Goal: Find specific page/section: Find specific page/section

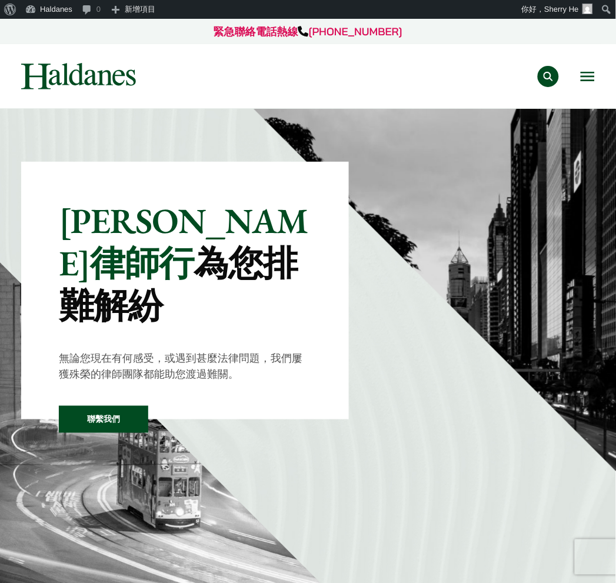
click at [72, 73] on img at bounding box center [78, 76] width 115 height 26
click at [579, 81] on div "專業範疇 反壟斷和競爭法 民事訴訟及爭議解決 公司及商業業務 刑事辯護 欺詐、資產追踪和追討 知識產權 婚姻及家事法 傳媒、娛樂及體育事務 私人客戶 物業及物…" at bounding box center [375, 76] width 439 height 21
click at [582, 76] on button "Open menu" at bounding box center [587, 76] width 14 height 9
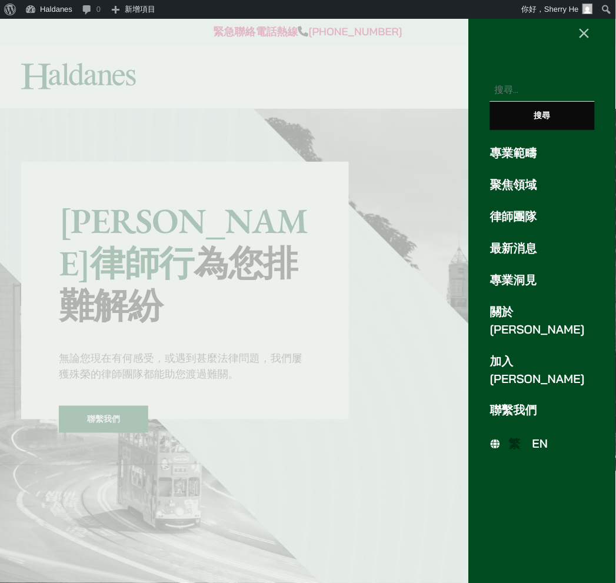
click at [534, 422] on div "× 搜尋關鍵字: 搜尋 專業範疇 聚焦領域 律師團隊 最新消息 專業洞見 關於何敦 加入何敦 聯繫我們 繁 EN" at bounding box center [542, 291] width 147 height 583
click at [537, 434] on link "EN" at bounding box center [540, 443] width 28 height 19
click at [541, 436] on span "EN" at bounding box center [540, 443] width 16 height 15
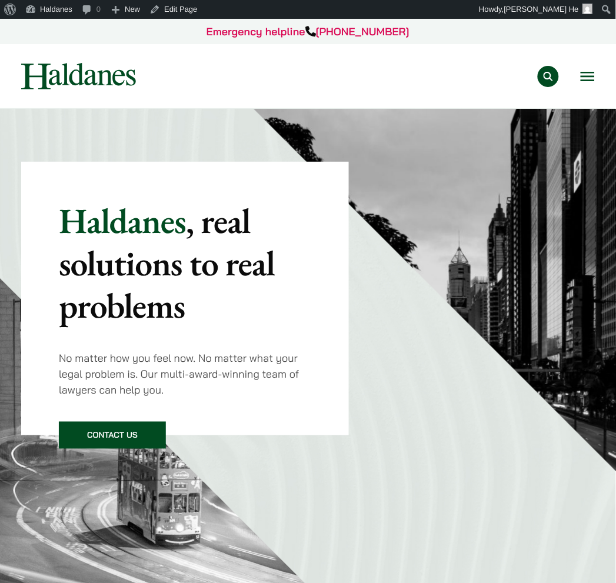
click at [583, 72] on button "Open menu" at bounding box center [587, 76] width 14 height 9
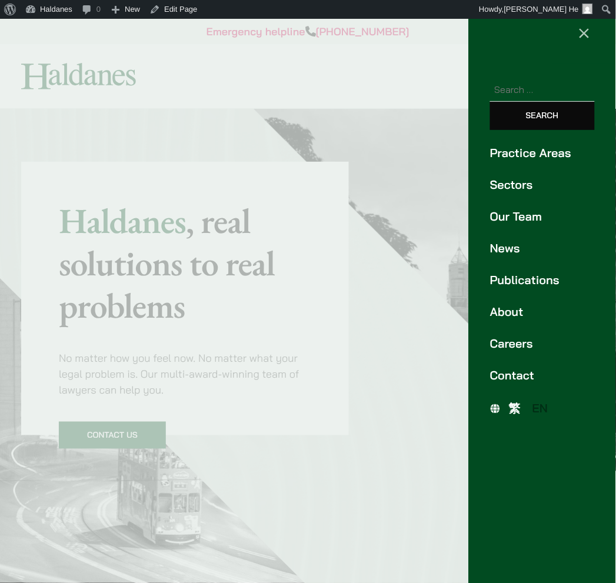
click at [525, 223] on link "Our Team" at bounding box center [542, 217] width 105 height 18
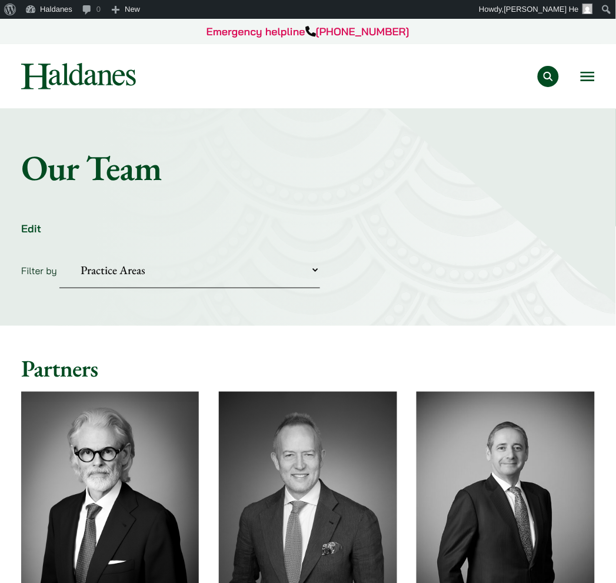
click at [172, 276] on select "Practice Areas Antitrust and Competition Civil Litigation & Dispute Resolution …" at bounding box center [189, 270] width 260 height 36
select select "divorce-and-family-law"
click at [59, 252] on select "Practice Areas Antitrust and Competition Civil Litigation & Dispute Resolution …" at bounding box center [189, 270] width 260 height 36
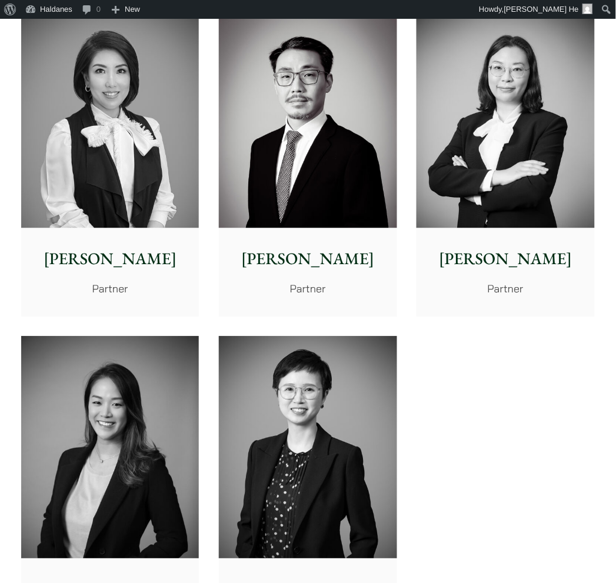
scroll to position [392, 0]
